Goal: Check status

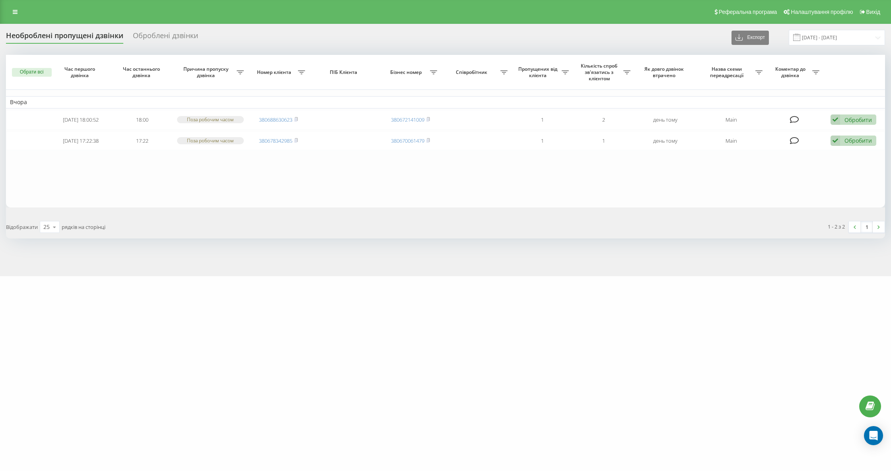
click at [76, 41] on div "Необроблені пропущені дзвінки" at bounding box center [64, 37] width 117 height 12
click at [76, 35] on div "Необроблені пропущені дзвінки" at bounding box center [64, 37] width 117 height 12
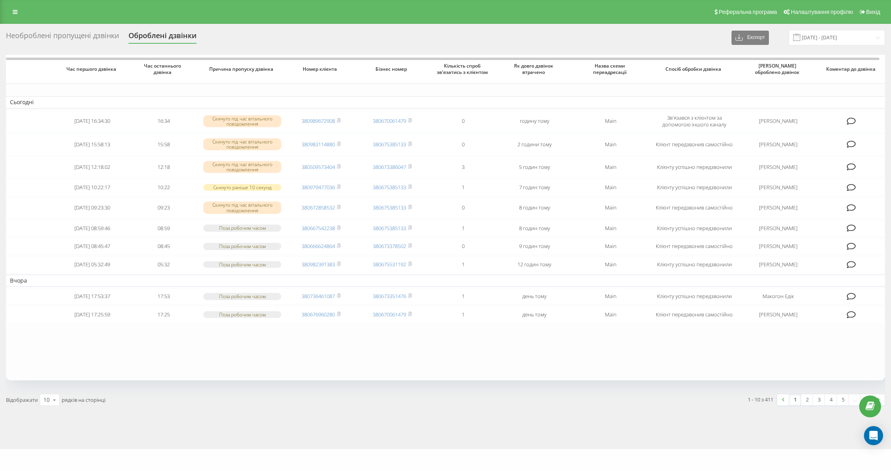
click at [94, 39] on div "Необроблені пропущені дзвінки" at bounding box center [62, 37] width 113 height 12
